Goal: Transaction & Acquisition: Purchase product/service

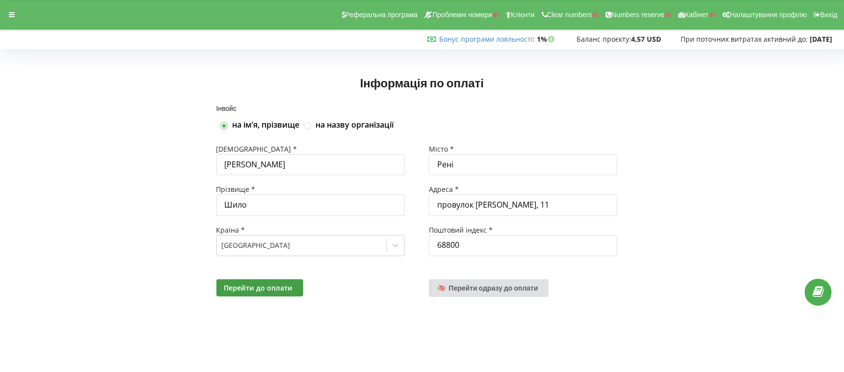
click at [498, 275] on div "Перейти до оплати Перейти одразу до оплати" at bounding box center [423, 287] width 426 height 31
click at [497, 287] on span "Перейти одразу до оплати" at bounding box center [493, 288] width 89 height 8
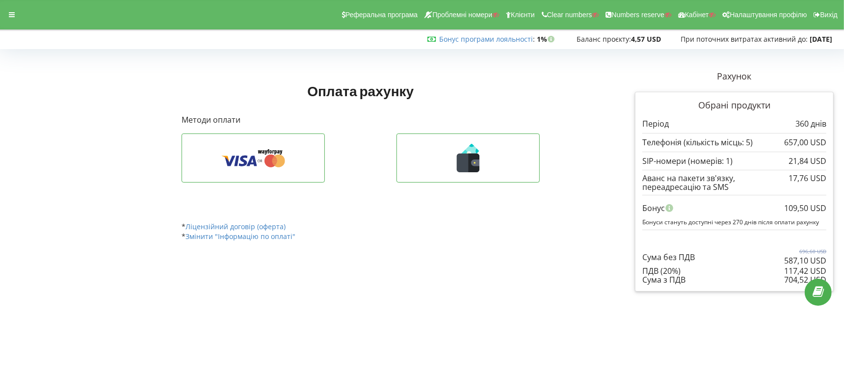
drag, startPoint x: 784, startPoint y: 283, endPoint x: 803, endPoint y: 286, distance: 19.4
click at [803, 286] on div "Обрані продукти Період 360 днів 657,00 USD 21,84 USD" at bounding box center [734, 192] width 199 height 200
copy div "704,52 USD Сума з ПДВ"
click at [8, 21] on div at bounding box center [12, 15] width 18 height 14
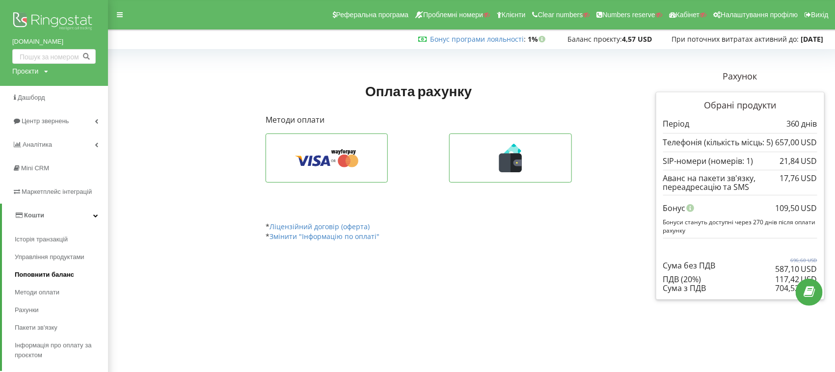
click at [44, 270] on span "Поповнити баланс" at bounding box center [44, 275] width 59 height 10
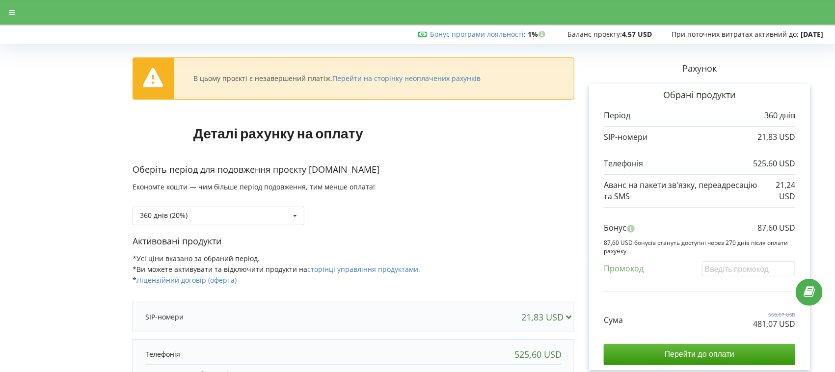
click at [207, 214] on div "360 днів (20%) Поповнити баланс без подовження" at bounding box center [219, 216] width 172 height 19
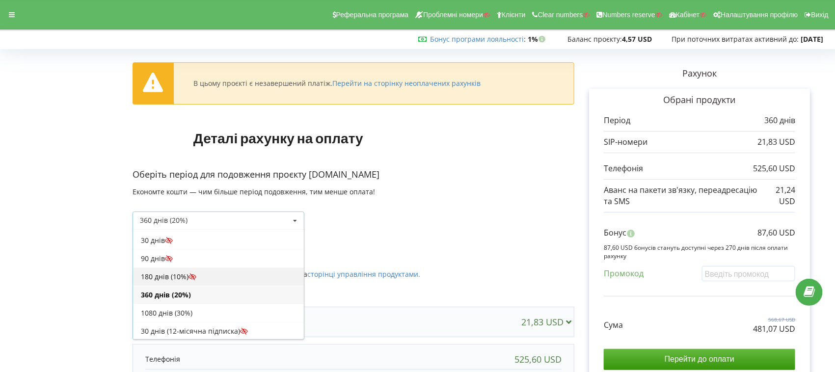
click at [153, 275] on div "180 днів (10%)" at bounding box center [218, 277] width 171 height 18
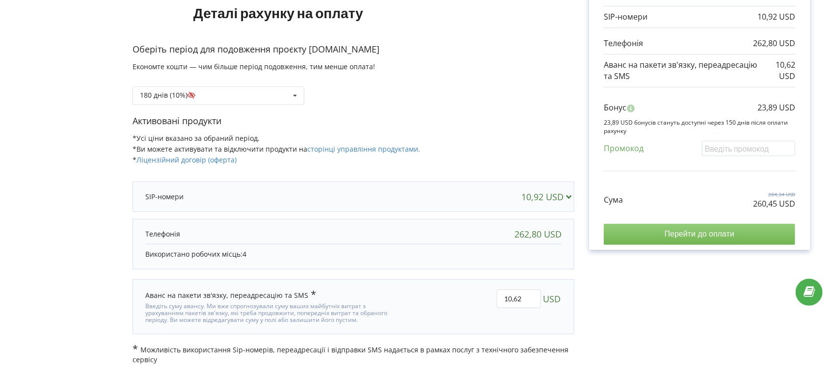
scroll to position [0, 0]
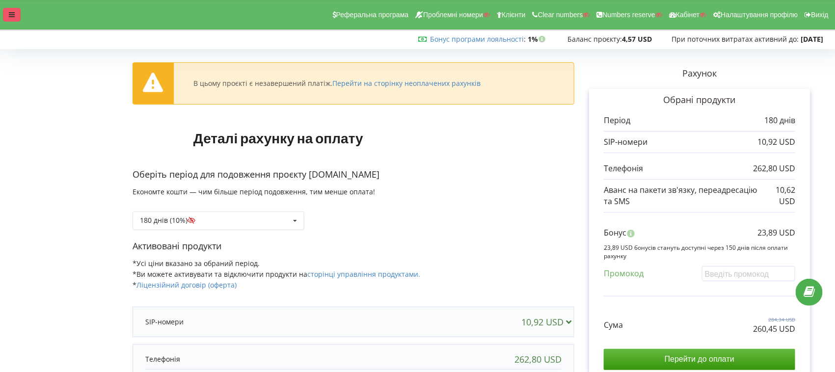
click at [13, 17] on icon at bounding box center [12, 14] width 6 height 7
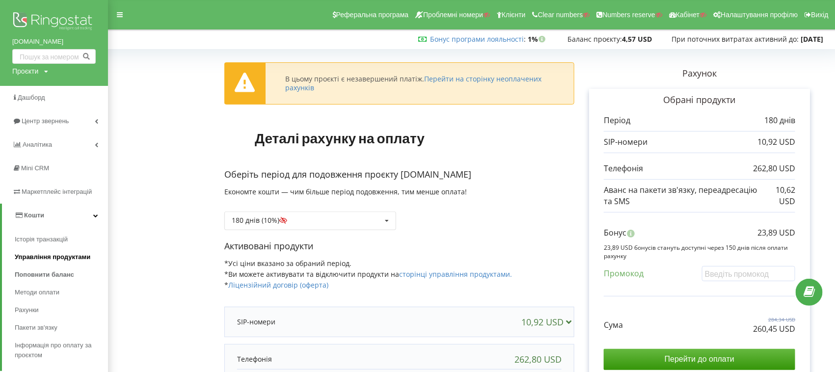
click at [47, 259] on span "Управління продуктами" at bounding box center [53, 257] width 76 height 10
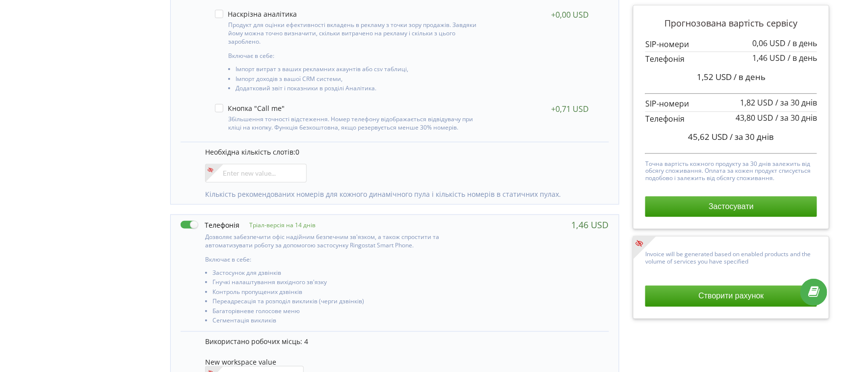
scroll to position [368, 0]
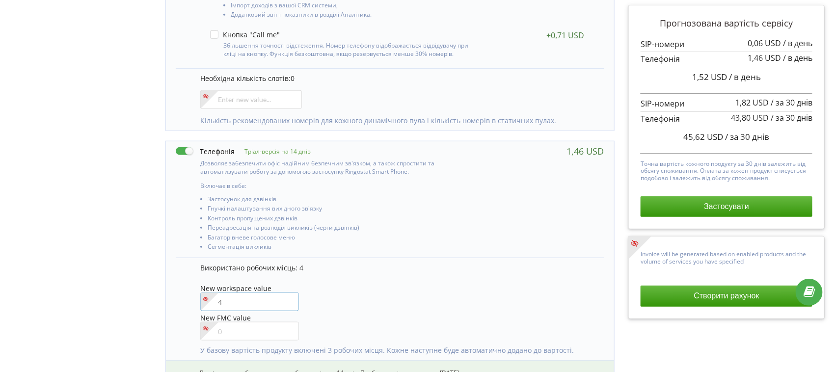
click at [231, 298] on input"] "number" at bounding box center [249, 302] width 99 height 19
type input"] "5"
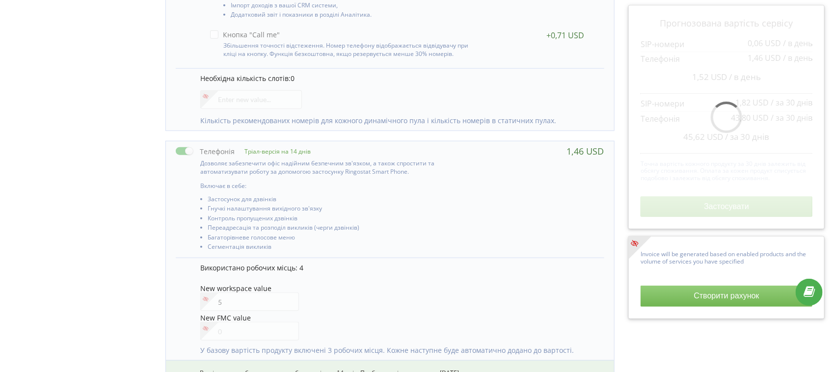
click at [644, 326] on div "Прогнозована вартість сервісу 0,06 USD / в день 1,46 USD" at bounding box center [726, 189] width 210 height 720
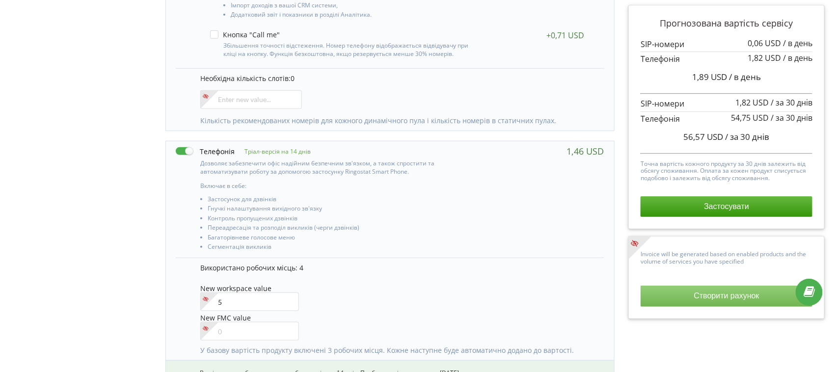
click at [669, 291] on button "Створити рахунок" at bounding box center [727, 296] width 172 height 21
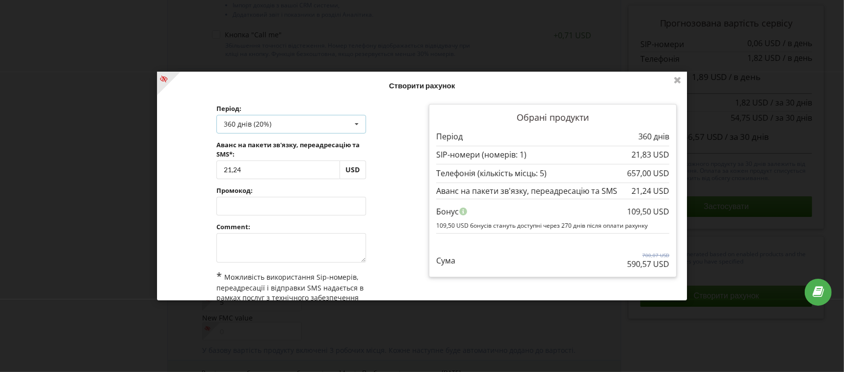
click at [290, 115] on div "360 днів (20%) Поповнити баланс без подовження 30 днів 90 днів" at bounding box center [291, 124] width 150 height 19
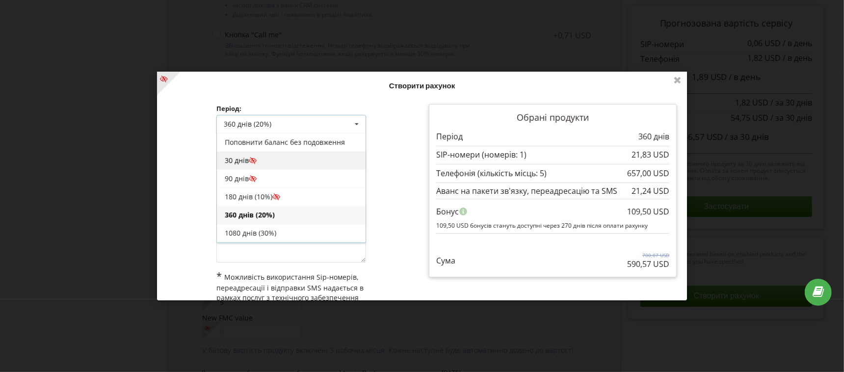
scroll to position [17, 0]
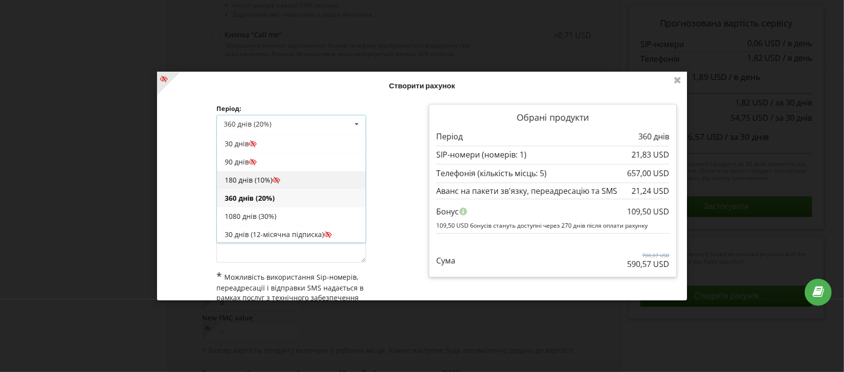
click at [244, 177] on div "180 днів (10%)" at bounding box center [291, 180] width 149 height 18
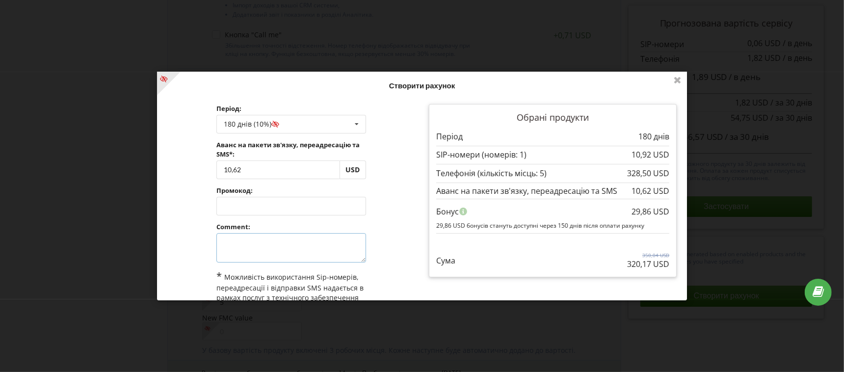
click at [272, 248] on textarea at bounding box center [291, 247] width 150 height 29
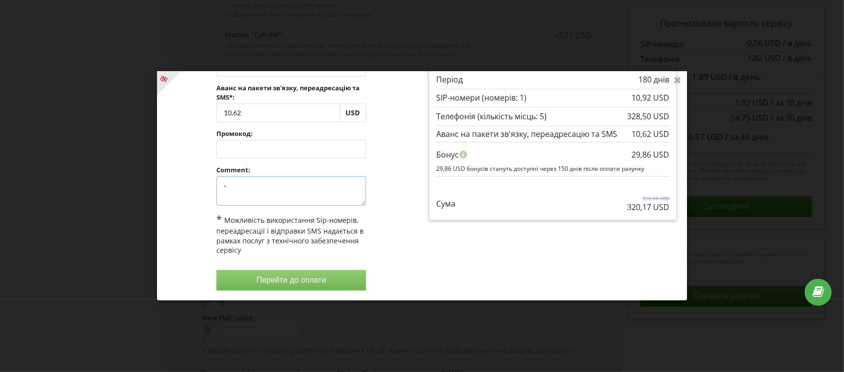
type textarea "-"
click at [276, 276] on button "Перейти до оплати" at bounding box center [291, 280] width 150 height 21
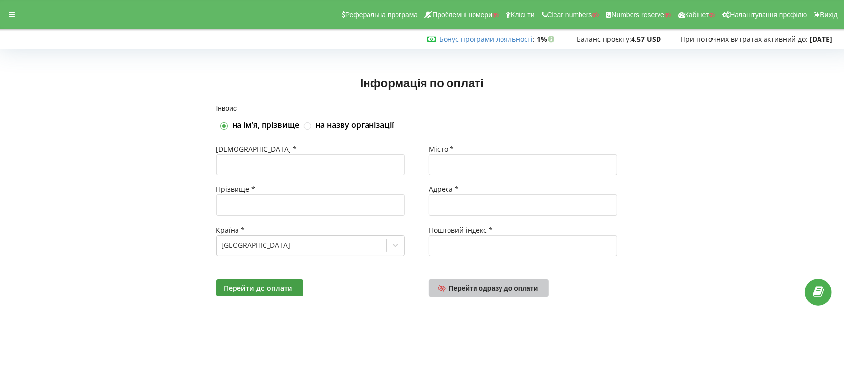
click at [530, 282] on link "Перейти одразу до оплати" at bounding box center [489, 288] width 120 height 18
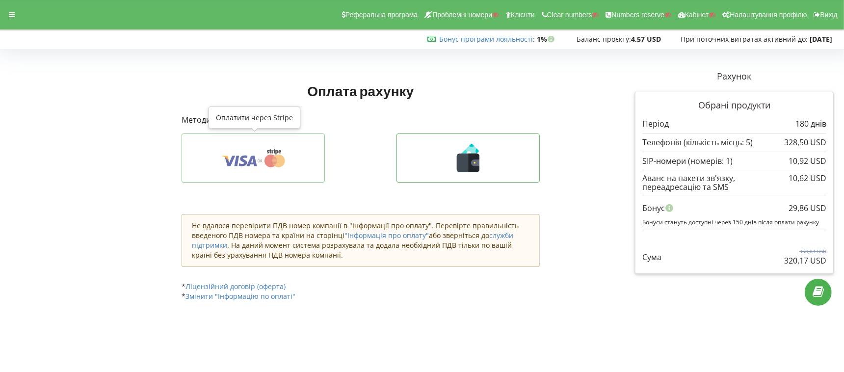
click at [261, 159] on icon at bounding box center [253, 158] width 113 height 19
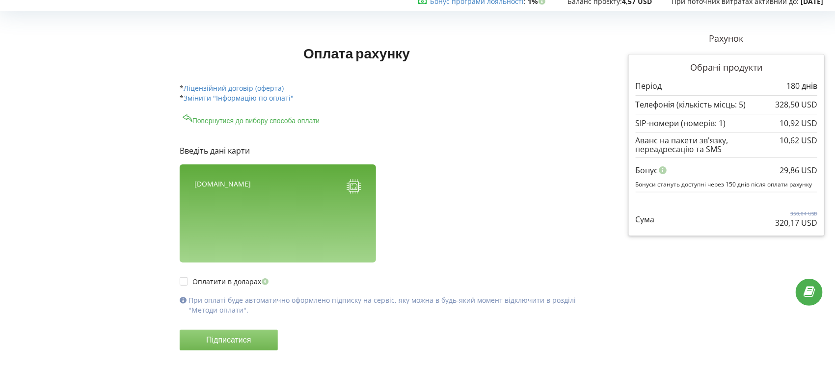
scroll to position [56, 0]
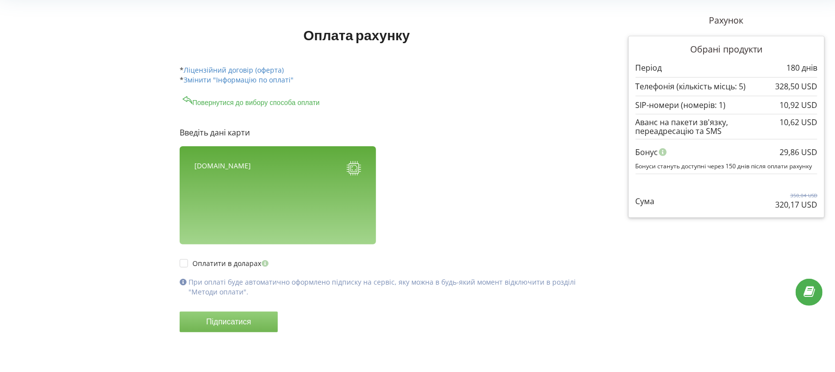
click at [36, 97] on div "Оплата рахунку Рахунок" at bounding box center [417, 187] width 828 height 361
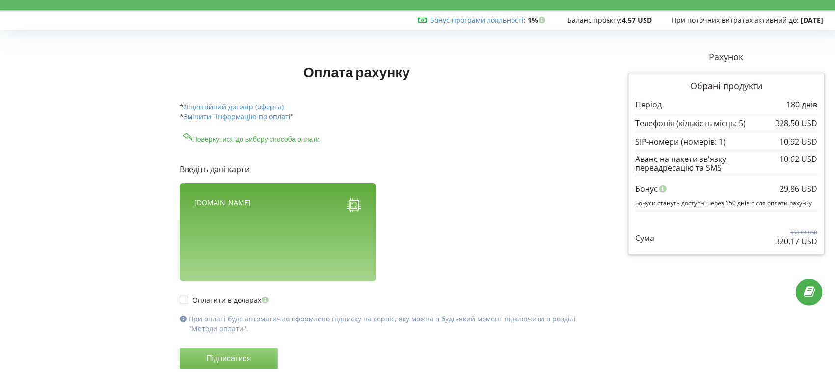
scroll to position [0, 0]
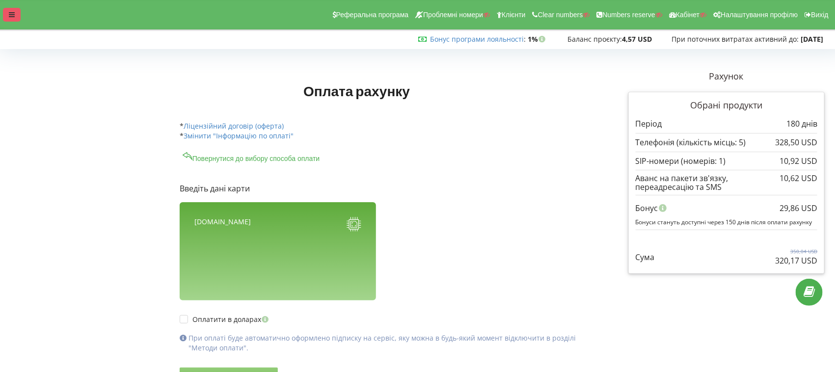
click at [16, 12] on div at bounding box center [12, 15] width 18 height 14
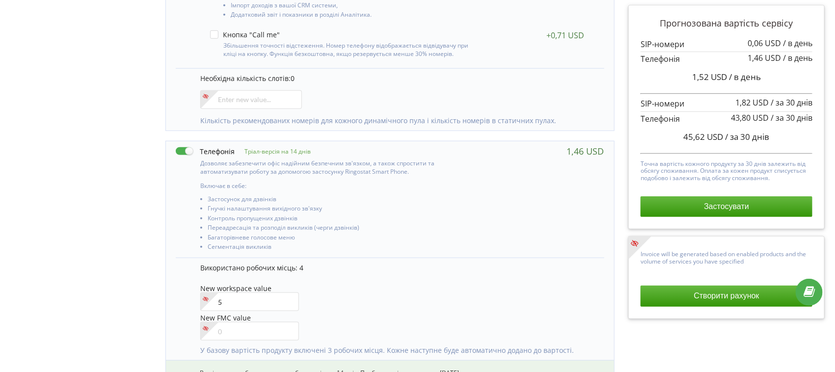
click at [737, 337] on div "Прогнозована вартість сервісу 0,06 USD / в день 1,46 USD" at bounding box center [726, 189] width 210 height 720
click at [695, 303] on button "Створити рахунок" at bounding box center [727, 296] width 172 height 21
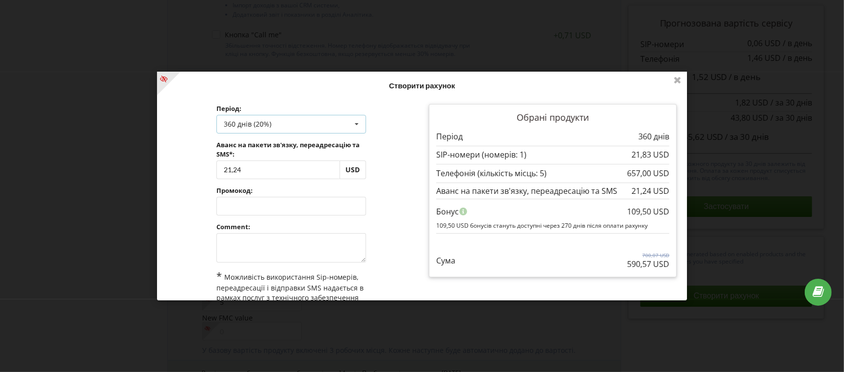
click at [261, 118] on div "360 днів (20%) Поповнити баланс без подовження 30 днів 90 днів" at bounding box center [291, 124] width 150 height 19
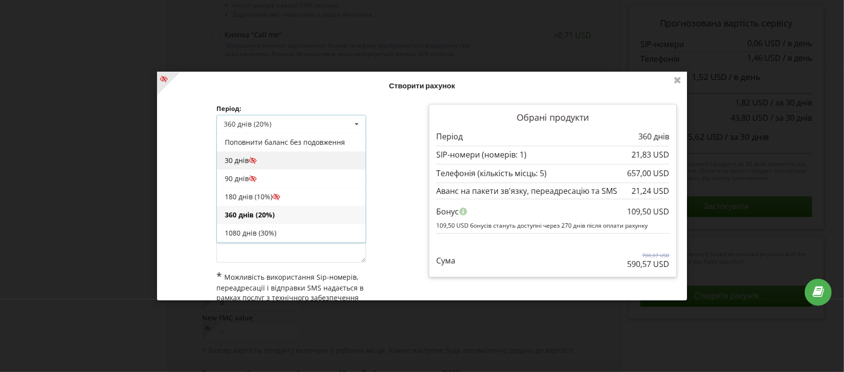
click at [234, 158] on div "30 днів" at bounding box center [291, 160] width 149 height 18
